Goal: Task Accomplishment & Management: Complete application form

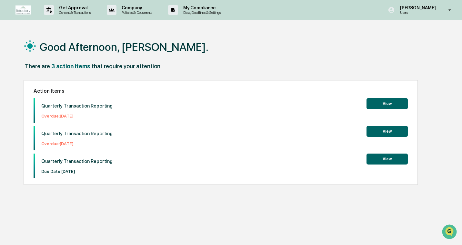
click at [385, 161] on button "View" at bounding box center [386, 159] width 41 height 11
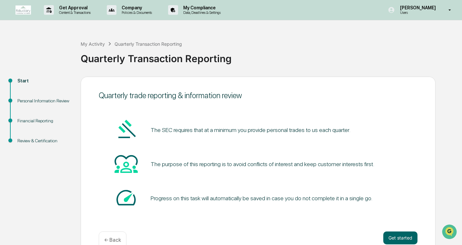
scroll to position [15, 0]
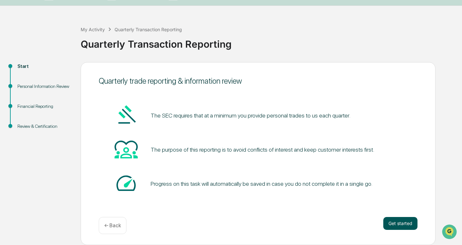
click at [410, 221] on button "Get started" at bounding box center [400, 223] width 34 height 13
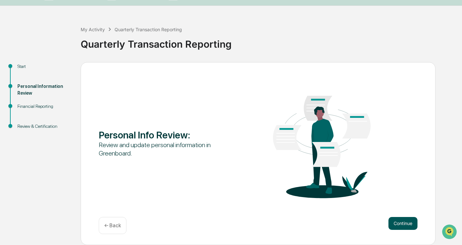
click at [399, 226] on button "Continue" at bounding box center [402, 223] width 29 height 13
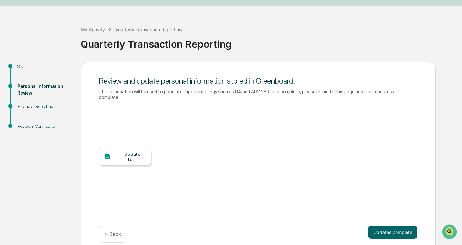
click at [133, 156] on div "Update Info" at bounding box center [135, 157] width 22 height 10
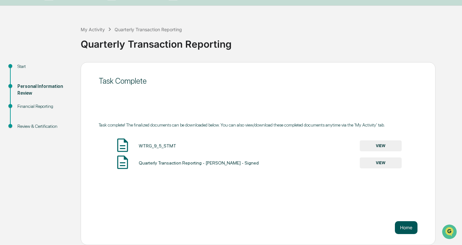
click at [410, 227] on button "Home" at bounding box center [406, 228] width 23 height 13
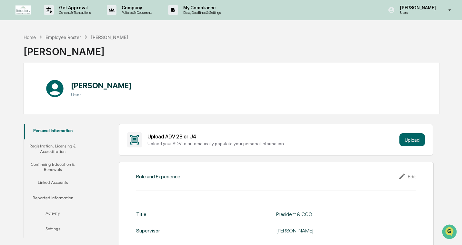
click at [55, 148] on button "Registration, Licensing & Accreditation" at bounding box center [53, 149] width 58 height 18
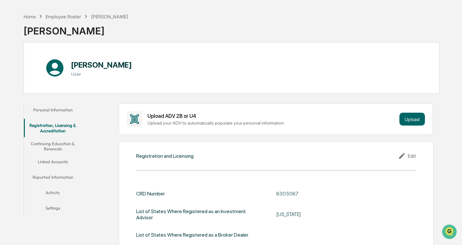
scroll to position [14, 0]
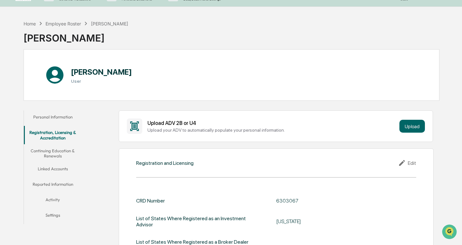
click at [61, 156] on button "Continuing Education & Renewals" at bounding box center [53, 153] width 58 height 18
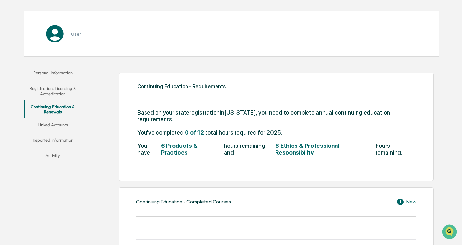
scroll to position [56, 0]
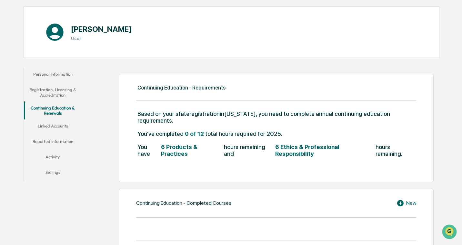
click at [53, 123] on button "Linked Accounts" at bounding box center [53, 127] width 58 height 15
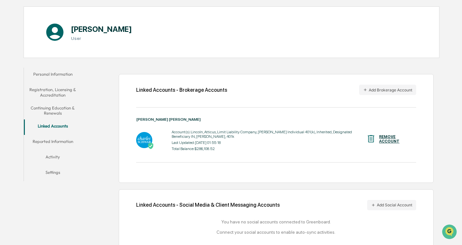
scroll to position [66, 0]
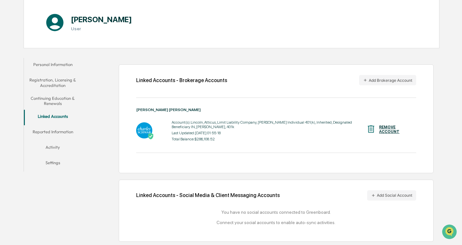
click at [60, 131] on button "Reported Information" at bounding box center [53, 132] width 58 height 15
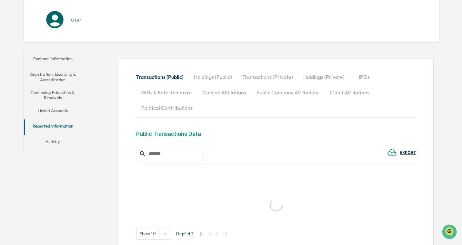
click at [58, 109] on button "Linked Accounts" at bounding box center [53, 111] width 58 height 15
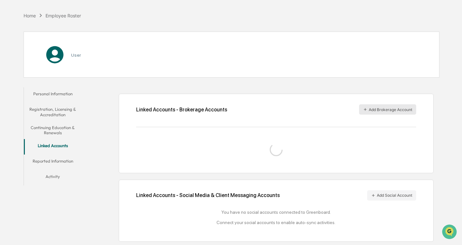
click at [386, 113] on button "Add Brokerage Account" at bounding box center [387, 109] width 57 height 10
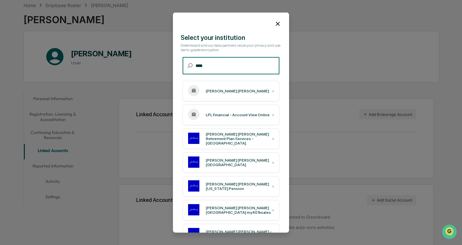
scroll to position [22, 0]
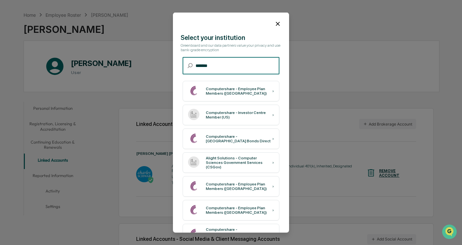
type input "********"
click at [259, 118] on div "Computershare - Investor Centre Member (US)" at bounding box center [239, 114] width 66 height 9
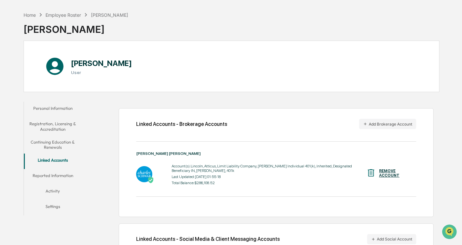
scroll to position [66, 0]
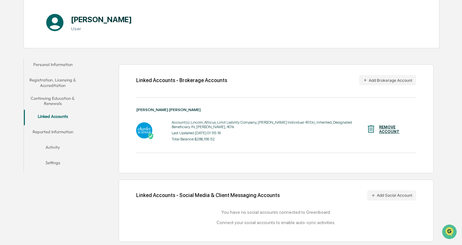
click at [57, 132] on button "Reported Information" at bounding box center [53, 132] width 58 height 15
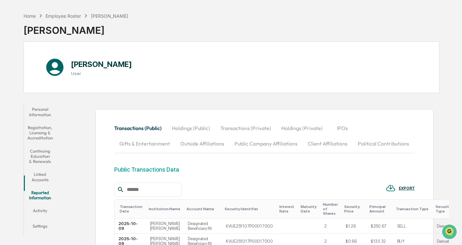
scroll to position [74, 0]
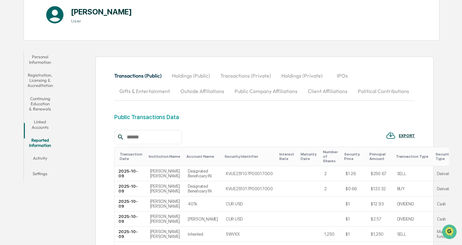
click at [52, 152] on button "Activity" at bounding box center [40, 159] width 33 height 15
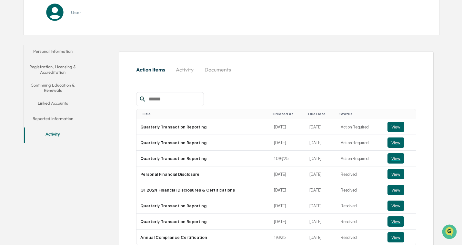
scroll to position [115, 0]
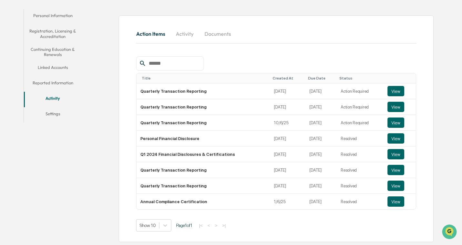
click at [56, 112] on button "Settings" at bounding box center [53, 114] width 58 height 15
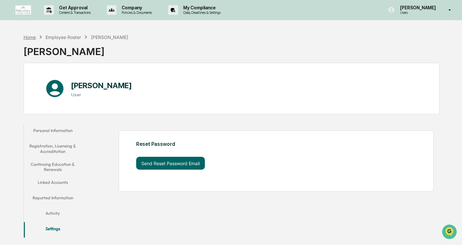
click at [35, 35] on div "Home" at bounding box center [30, 37] width 12 height 5
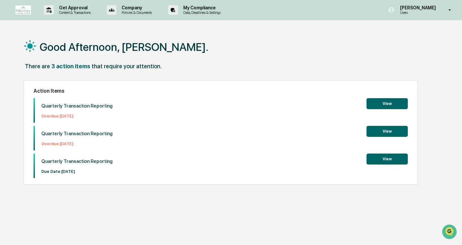
click at [390, 165] on div "Quarterly Transaction Reporting Due Date: [DATE] View" at bounding box center [221, 166] width 374 height 25
click at [391, 159] on button "View" at bounding box center [386, 159] width 41 height 11
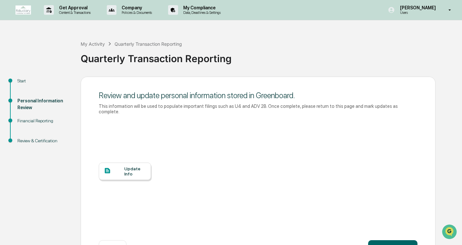
scroll to position [23, 0]
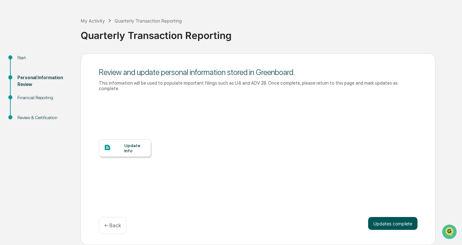
click at [407, 224] on button "Updates complete" at bounding box center [392, 223] width 49 height 13
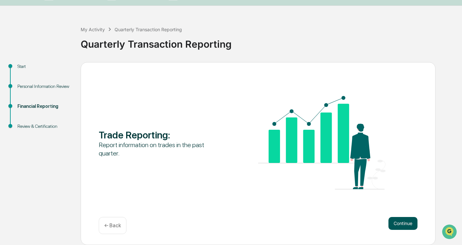
click at [398, 220] on button "Continue" at bounding box center [402, 223] width 29 height 13
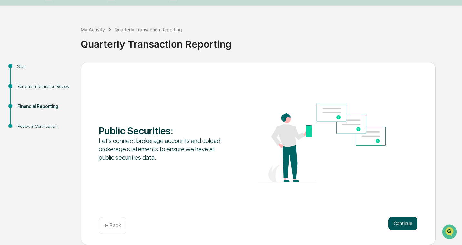
click at [396, 224] on button "Continue" at bounding box center [402, 223] width 29 height 13
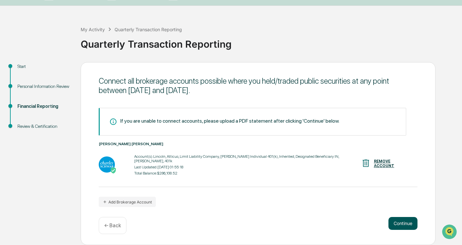
click at [414, 221] on button "Continue" at bounding box center [402, 223] width 29 height 13
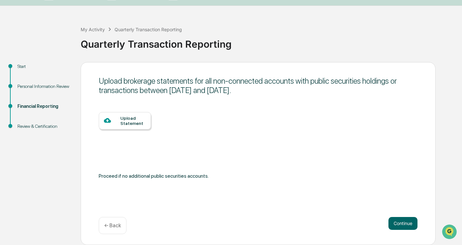
click at [134, 123] on div "Upload Statement" at bounding box center [132, 121] width 25 height 10
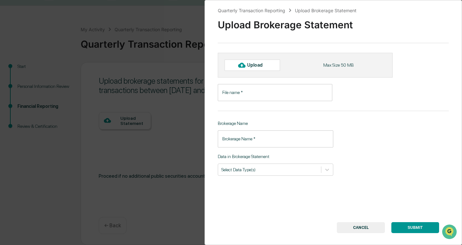
click at [269, 102] on div "Quarterly Transaction Reporting Upload Brokerage Statement Upload Brokerage Sta…" at bounding box center [332, 122] width 257 height 245
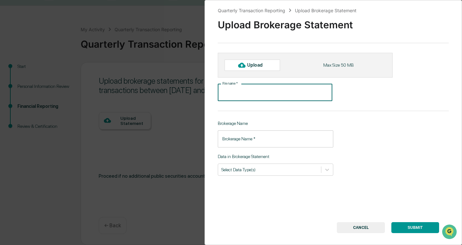
click at [269, 96] on input "File name   *" at bounding box center [275, 92] width 114 height 17
type input "**********"
click at [266, 142] on input "Brokerage Name   *" at bounding box center [275, 139] width 115 height 17
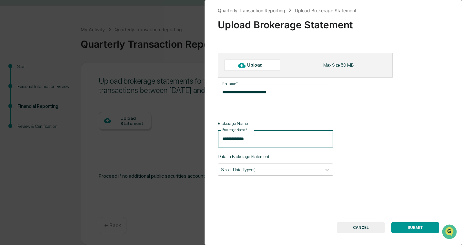
type input "**********"
click at [272, 174] on div "Select Data Type(s)" at bounding box center [269, 169] width 103 height 9
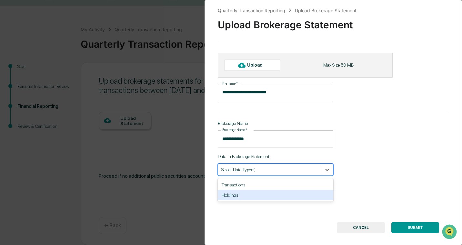
click at [272, 193] on div "Holdings" at bounding box center [275, 195] width 115 height 10
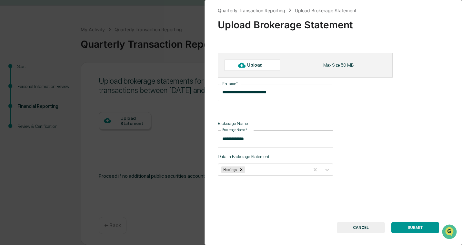
click at [394, 151] on div "**********" at bounding box center [332, 122] width 257 height 245
click at [254, 64] on div "Upload" at bounding box center [257, 65] width 21 height 5
type input "**********"
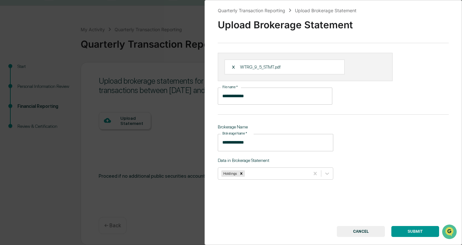
click at [416, 234] on button "SUBMIT" at bounding box center [415, 231] width 48 height 11
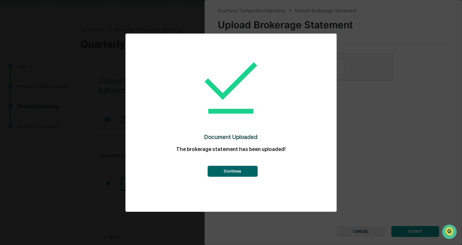
click at [236, 173] on button "Continue" at bounding box center [232, 171] width 50 height 11
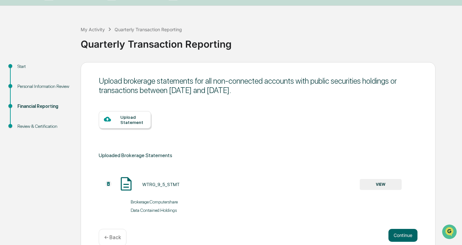
scroll to position [26, 0]
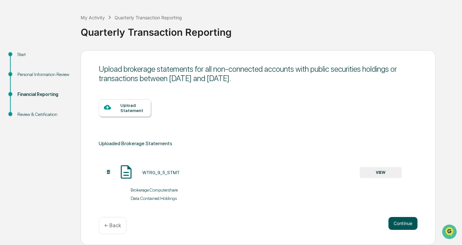
click at [403, 219] on button "Continue" at bounding box center [402, 223] width 29 height 13
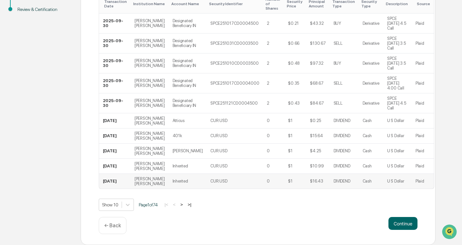
scroll to position [133, 0]
click at [405, 229] on button "Continue" at bounding box center [402, 223] width 29 height 13
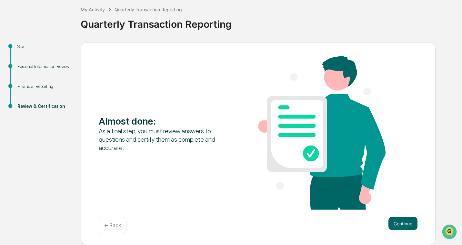
scroll to position [35, 0]
click at [410, 225] on button "Continue" at bounding box center [402, 223] width 29 height 13
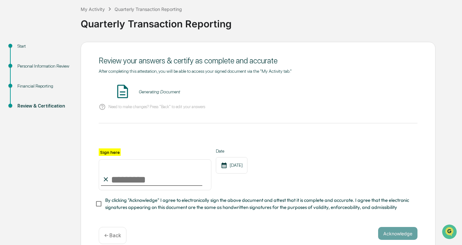
click at [152, 176] on input "Sign here" at bounding box center [155, 175] width 113 height 31
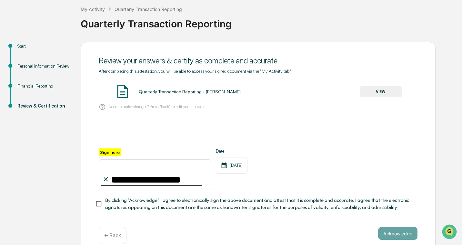
type input "**********"
click at [388, 234] on button "Acknowledge" at bounding box center [397, 233] width 39 height 13
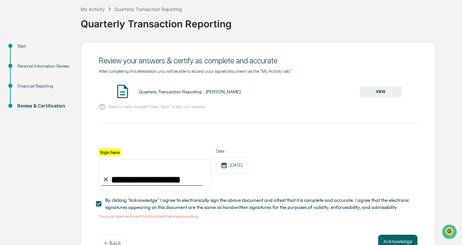
scroll to position [52, 0]
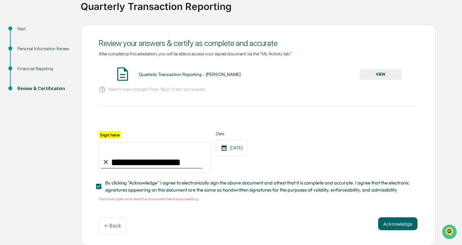
click at [208, 76] on div "Quarterly Transaction Reporting - [PERSON_NAME]" at bounding box center [190, 74] width 102 height 5
click at [395, 75] on button "VIEW" at bounding box center [381, 74] width 42 height 11
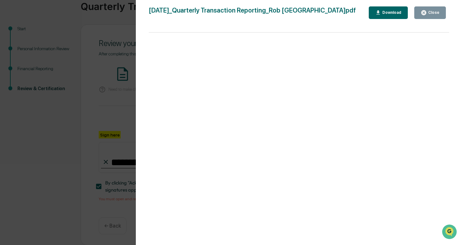
click at [430, 11] on div "Close" at bounding box center [433, 12] width 13 height 5
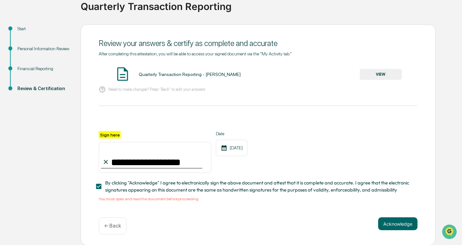
click at [395, 225] on button "Acknowledge" at bounding box center [397, 224] width 39 height 13
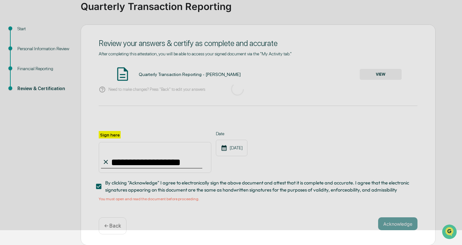
scroll to position [15, 0]
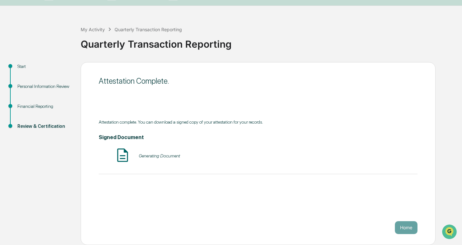
click at [97, 26] on div "My Activity Quarterly Transaction Reporting" at bounding box center [131, 29] width 101 height 7
click at [93, 27] on div "My Activity" at bounding box center [93, 29] width 24 height 5
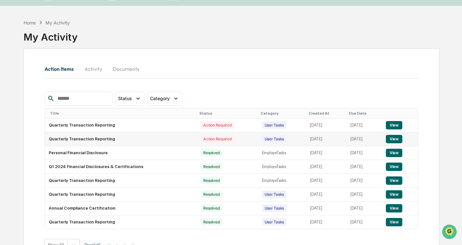
click at [393, 141] on button "View" at bounding box center [394, 139] width 16 height 8
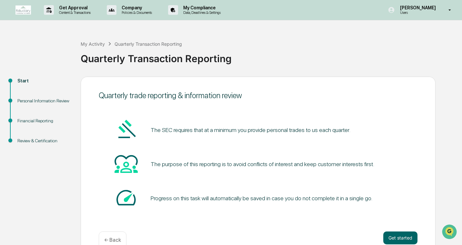
scroll to position [15, 0]
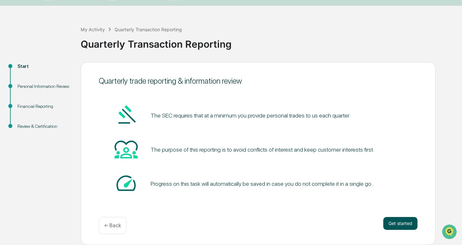
click at [402, 228] on button "Get started" at bounding box center [400, 223] width 34 height 13
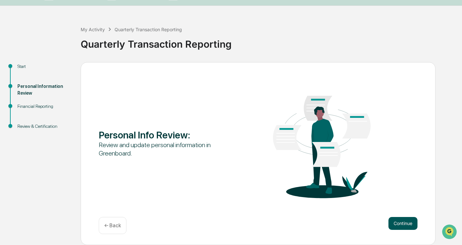
click at [402, 228] on button "Continue" at bounding box center [402, 223] width 29 height 13
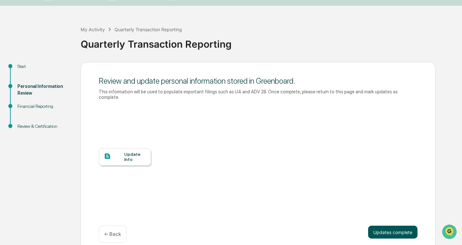
click at [402, 235] on button "Updates complete" at bounding box center [392, 232] width 49 height 13
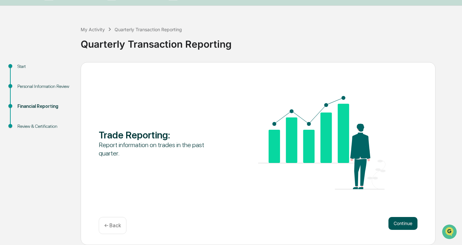
click at [402, 227] on button "Continue" at bounding box center [402, 223] width 29 height 13
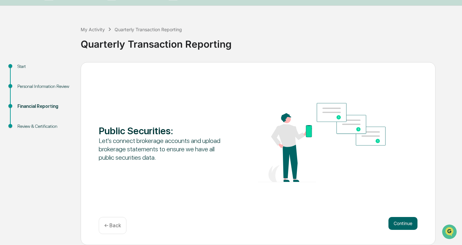
click at [402, 227] on button "Continue" at bounding box center [402, 223] width 29 height 13
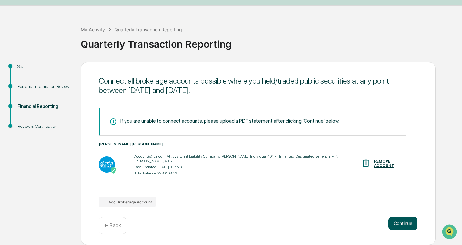
click at [404, 222] on button "Continue" at bounding box center [402, 223] width 29 height 13
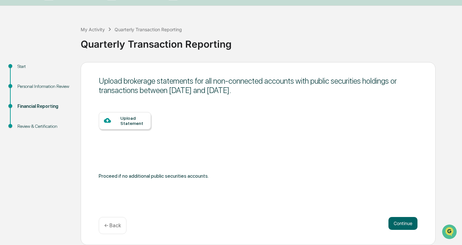
click at [125, 120] on div "Upload Statement" at bounding box center [132, 121] width 25 height 10
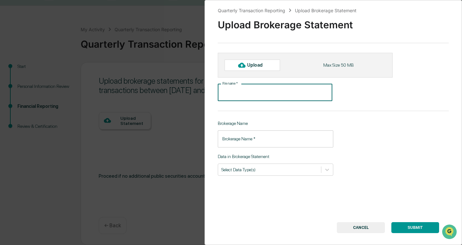
click at [257, 94] on input "File name   *" at bounding box center [275, 92] width 114 height 17
type input "**********"
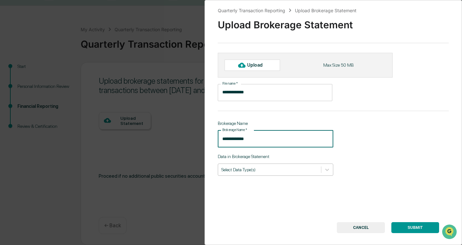
type input "**********"
click at [290, 170] on div at bounding box center [269, 170] width 96 height 6
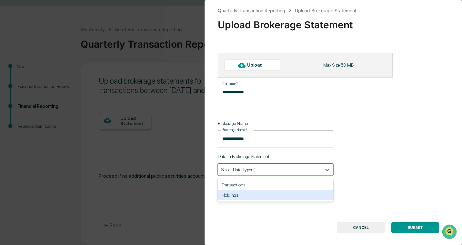
click at [281, 195] on div "Holdings" at bounding box center [275, 195] width 115 height 10
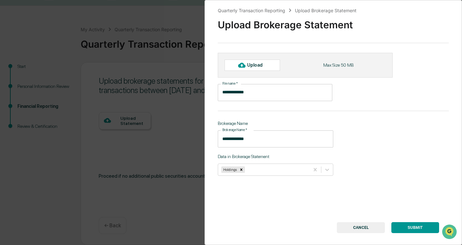
click at [387, 128] on div "**********" at bounding box center [332, 122] width 257 height 245
click at [244, 64] on icon at bounding box center [241, 65] width 7 height 5
type input "**********"
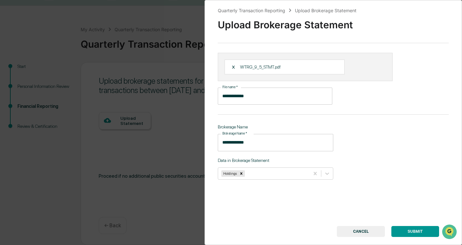
click at [421, 234] on button "SUBMIT" at bounding box center [415, 231] width 48 height 11
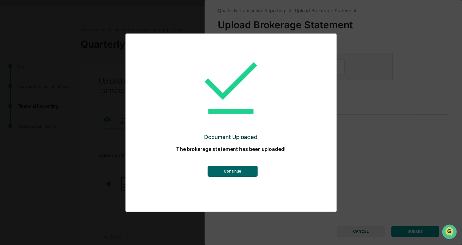
click at [248, 173] on button "Continue" at bounding box center [232, 171] width 50 height 11
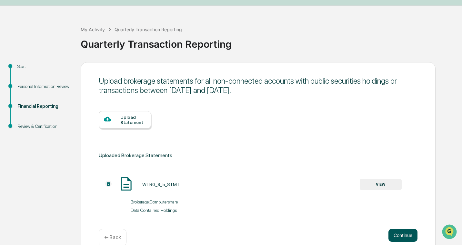
click at [399, 234] on button "Continue" at bounding box center [402, 235] width 29 height 13
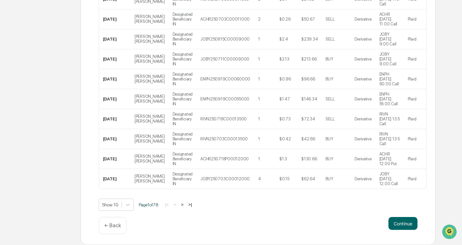
scroll to position [165, 0]
click at [414, 227] on button "Continue" at bounding box center [402, 223] width 29 height 13
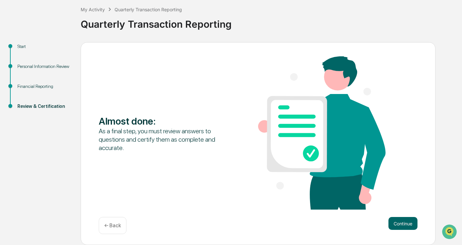
scroll to position [35, 0]
click at [404, 226] on button "Continue" at bounding box center [402, 223] width 29 height 13
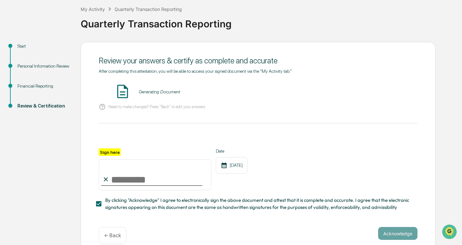
click at [136, 181] on input "Sign here" at bounding box center [155, 175] width 113 height 31
type input "*"
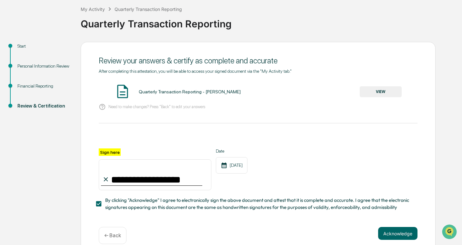
type input "**********"
click at [369, 153] on div "**********" at bounding box center [258, 170] width 319 height 42
click at [402, 229] on button "Acknowledge" at bounding box center [397, 233] width 39 height 13
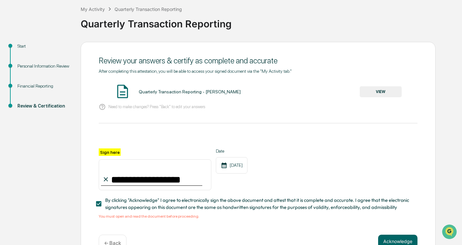
click at [379, 92] on button "VIEW" at bounding box center [381, 91] width 42 height 11
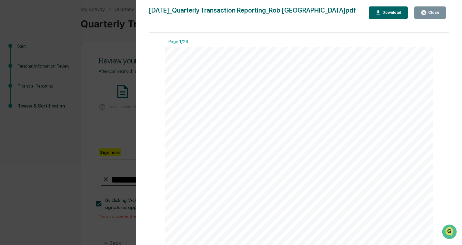
click at [428, 12] on div "Close" at bounding box center [433, 12] width 13 height 5
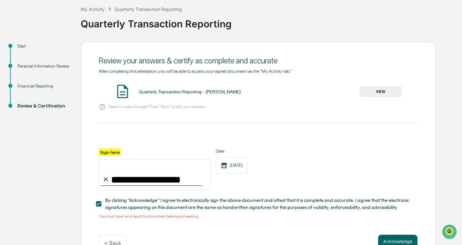
scroll to position [52, 0]
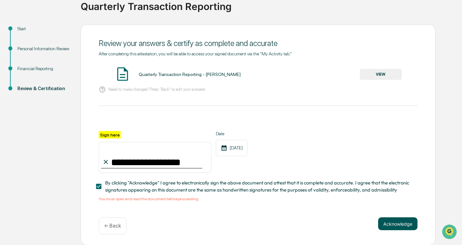
click at [400, 224] on button "Acknowledge" at bounding box center [397, 224] width 39 height 13
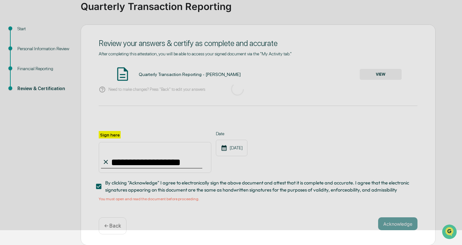
scroll to position [15, 0]
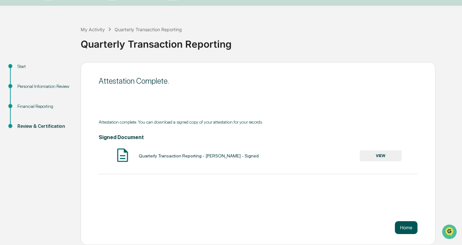
click at [408, 230] on button "Home" at bounding box center [406, 228] width 23 height 13
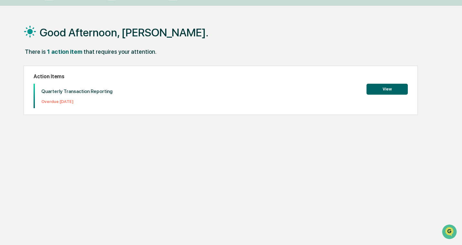
click at [383, 97] on div "Quarterly Transaction Reporting Overdue: [DATE] View" at bounding box center [221, 96] width 374 height 25
click at [383, 91] on button "View" at bounding box center [386, 89] width 41 height 11
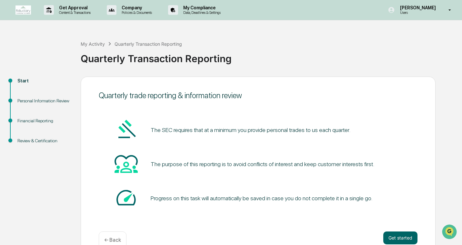
click at [405, 231] on div "Quarterly trade reporting & information review The SEC requires that at a minim…" at bounding box center [258, 168] width 355 height 183
click at [399, 238] on button "Get started" at bounding box center [400, 238] width 34 height 13
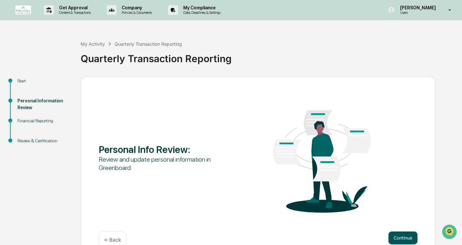
click at [402, 238] on button "Continue" at bounding box center [402, 238] width 29 height 13
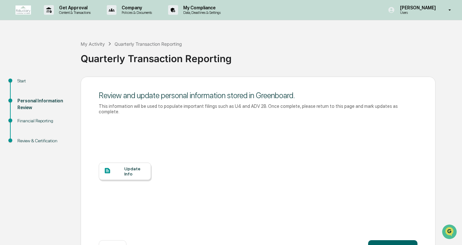
scroll to position [23, 0]
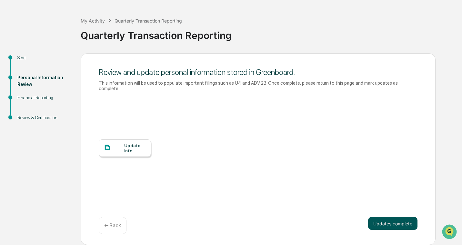
click at [405, 227] on button "Updates complete" at bounding box center [392, 223] width 49 height 13
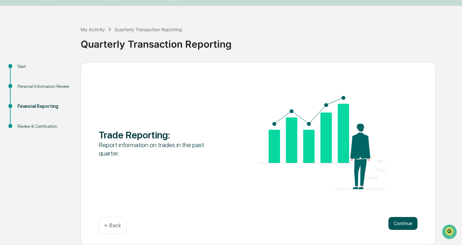
click at [403, 223] on button "Continue" at bounding box center [402, 223] width 29 height 13
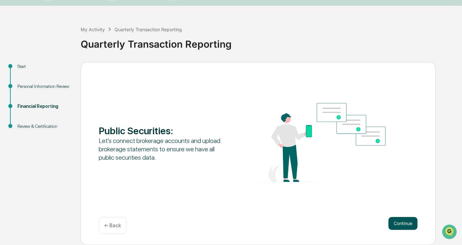
click at [402, 224] on button "Continue" at bounding box center [402, 223] width 29 height 13
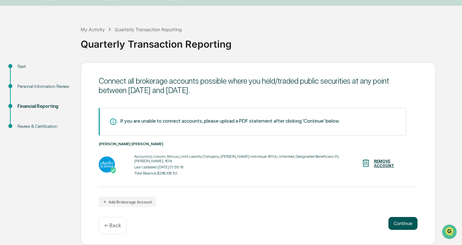
click at [411, 225] on button "Continue" at bounding box center [402, 223] width 29 height 13
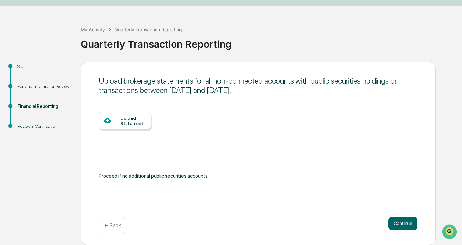
click at [136, 126] on div "Upload Statement" at bounding box center [132, 121] width 25 height 10
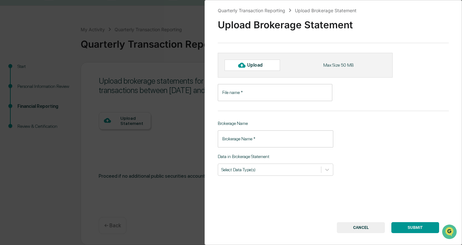
click at [264, 96] on input "File name   *" at bounding box center [275, 92] width 114 height 17
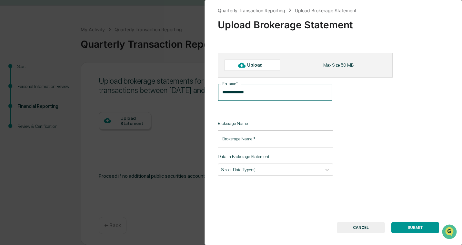
type input "**********"
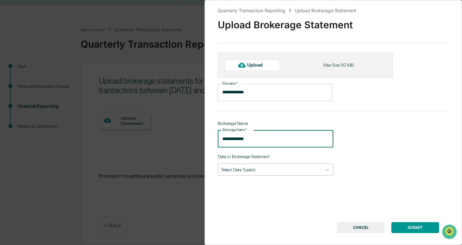
type input "**********"
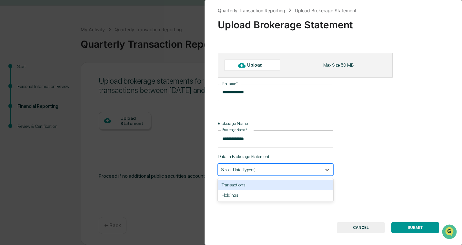
click at [283, 175] on div "Select Data Type(s)" at bounding box center [275, 170] width 115 height 12
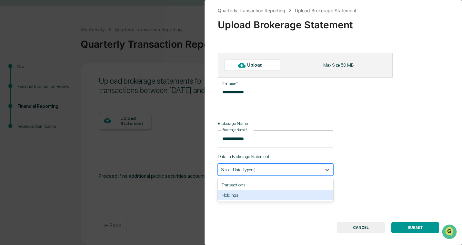
click at [278, 198] on div "Holdings" at bounding box center [275, 195] width 115 height 10
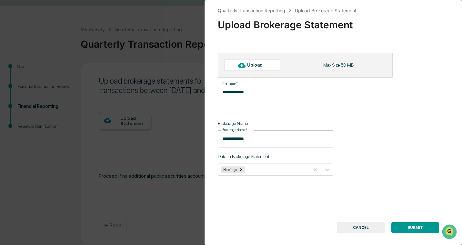
click at [389, 185] on div "**********" at bounding box center [332, 122] width 257 height 245
click at [413, 231] on button "SUBMIT" at bounding box center [415, 228] width 48 height 11
click at [251, 65] on div "Upload" at bounding box center [257, 65] width 21 height 5
type input "**********"
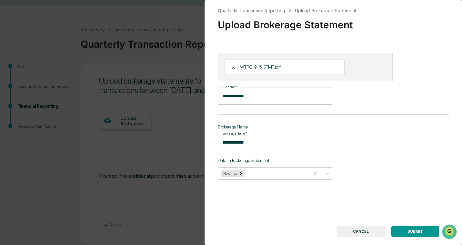
click at [414, 238] on div "**********" at bounding box center [332, 122] width 257 height 245
click at [414, 237] on button "SUBMIT" at bounding box center [415, 231] width 48 height 11
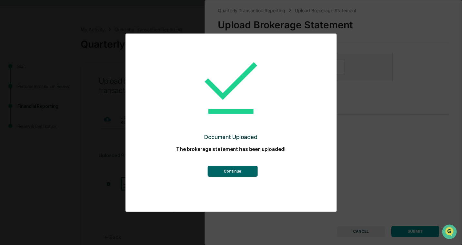
click at [252, 177] on button "Continue" at bounding box center [232, 171] width 50 height 11
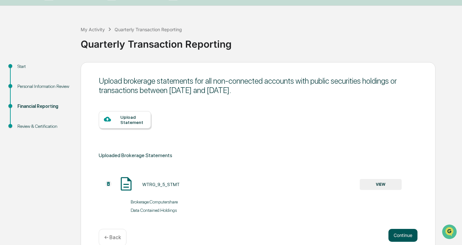
click at [400, 232] on button "Continue" at bounding box center [402, 235] width 29 height 13
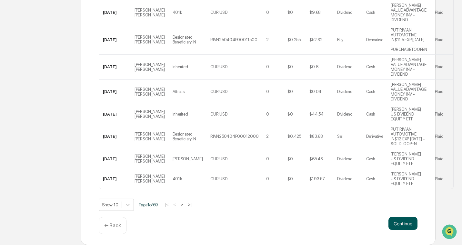
scroll to position [194, 0]
click at [400, 226] on button "Continue" at bounding box center [402, 223] width 29 height 13
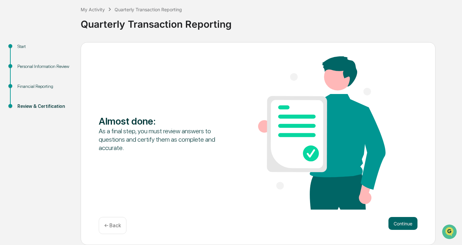
scroll to position [35, 0]
click at [400, 220] on button "Continue" at bounding box center [402, 223] width 29 height 13
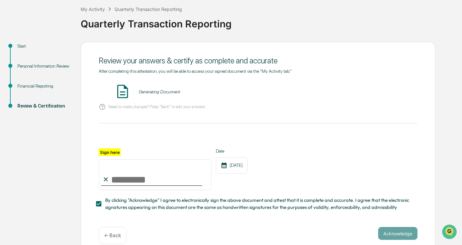
click at [136, 180] on input "Sign here" at bounding box center [155, 175] width 113 height 31
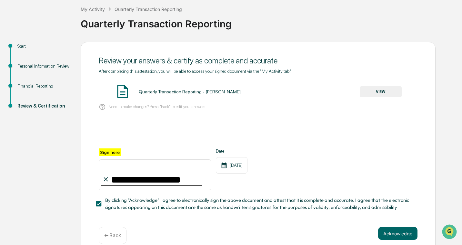
type input "**********"
click at [276, 154] on div "**********" at bounding box center [258, 170] width 319 height 42
click at [364, 86] on div "Quarterly Transaction Reporting - Rob Barcelona VIEW" at bounding box center [258, 92] width 319 height 17
click at [372, 92] on button "VIEW" at bounding box center [381, 91] width 42 height 11
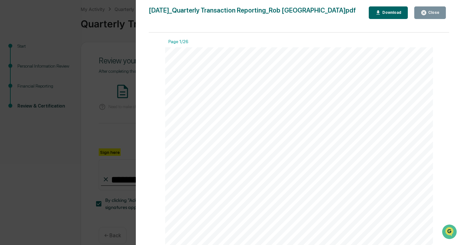
click at [431, 8] on button "Close" at bounding box center [430, 12] width 32 height 13
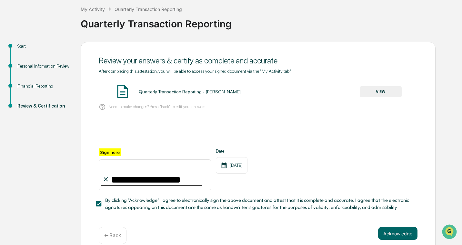
click at [399, 233] on button "Acknowledge" at bounding box center [397, 233] width 39 height 13
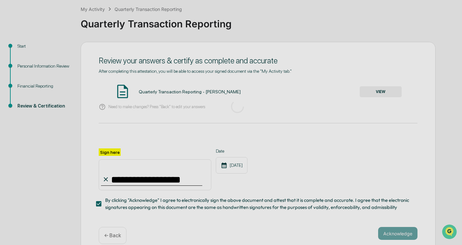
scroll to position [15, 0]
